Goal: Find specific page/section

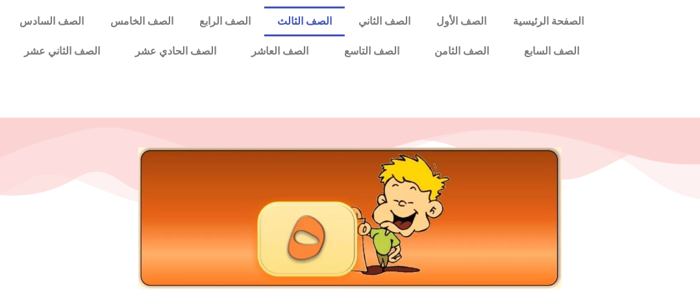
click at [346, 21] on link "الصف الثالث" at bounding box center [304, 21] width 81 height 30
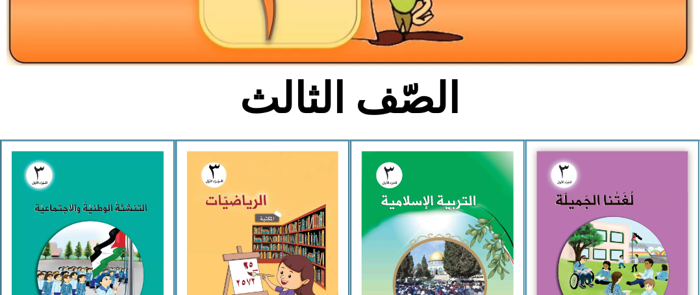
scroll to position [230, 0]
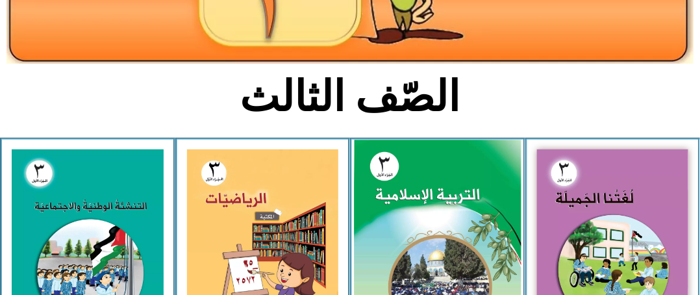
click at [420, 181] on img at bounding box center [437, 244] width 167 height 208
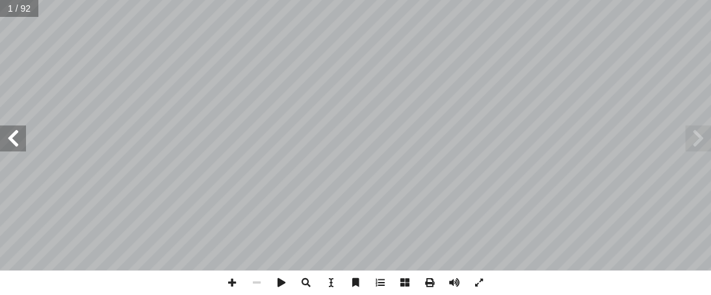
click at [15, 136] on span at bounding box center [13, 138] width 26 height 26
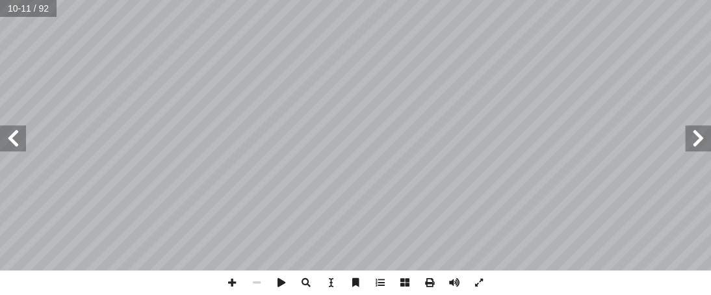
click at [15, 136] on span at bounding box center [13, 138] width 26 height 26
click at [227, 285] on span at bounding box center [232, 282] width 25 height 25
click at [14, 138] on span at bounding box center [13, 138] width 26 height 26
